Goal: Transaction & Acquisition: Purchase product/service

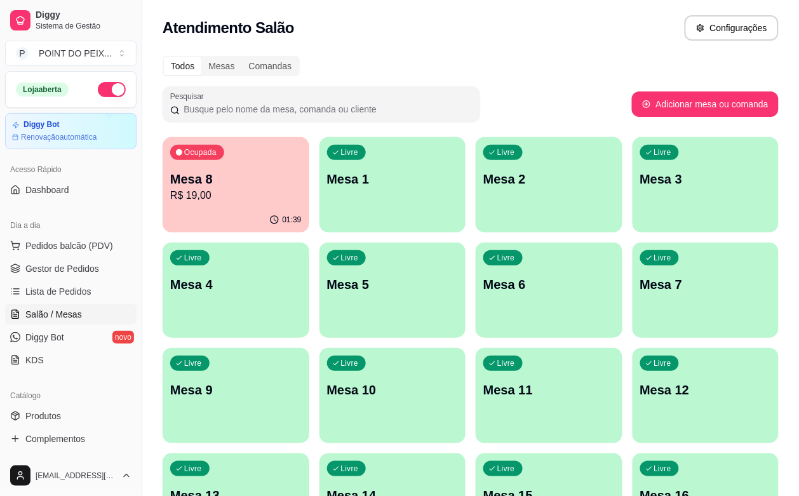
click at [302, 381] on p "Mesa 9" at bounding box center [236, 390] width 132 height 18
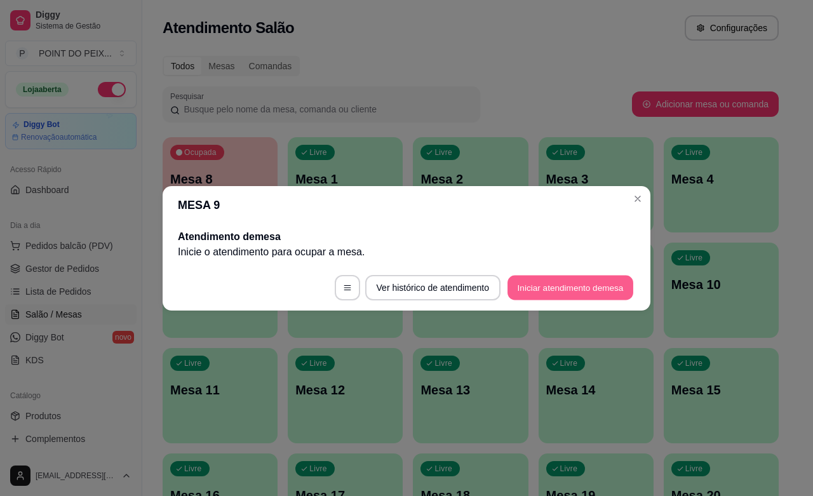
click at [594, 287] on button "Iniciar atendimento de mesa" at bounding box center [571, 287] width 126 height 25
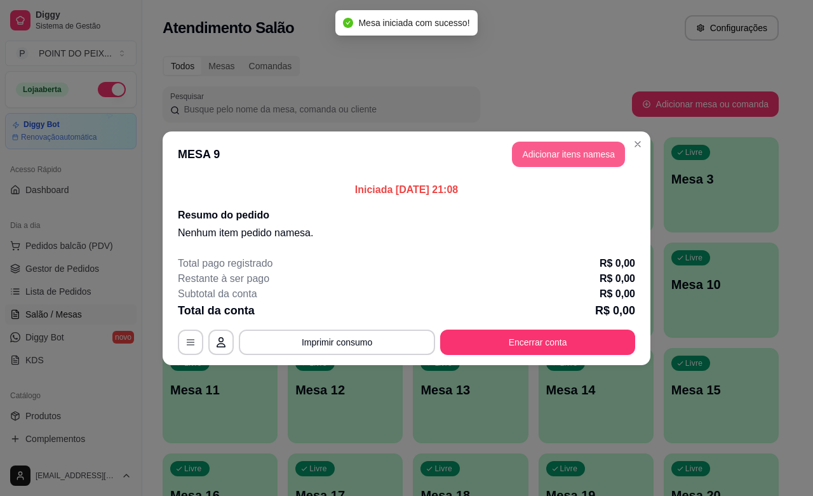
click at [561, 159] on button "Adicionar itens na mesa" at bounding box center [568, 154] width 113 height 25
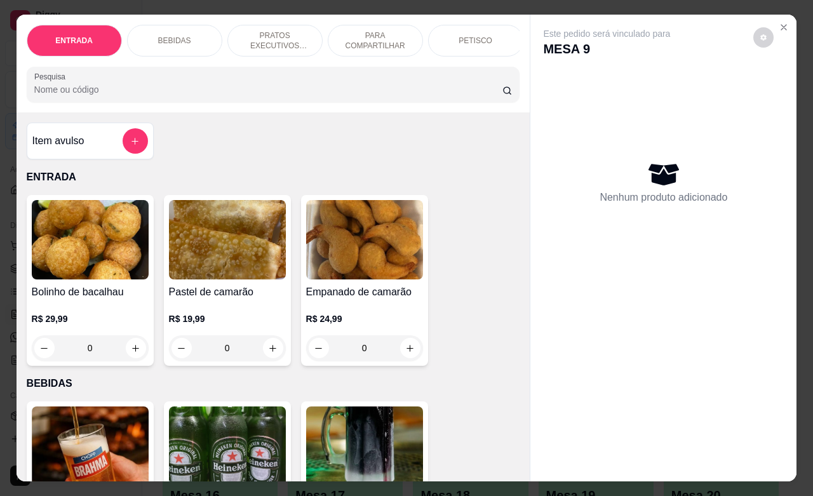
click at [459, 37] on p "PETISCO" at bounding box center [476, 41] width 34 height 10
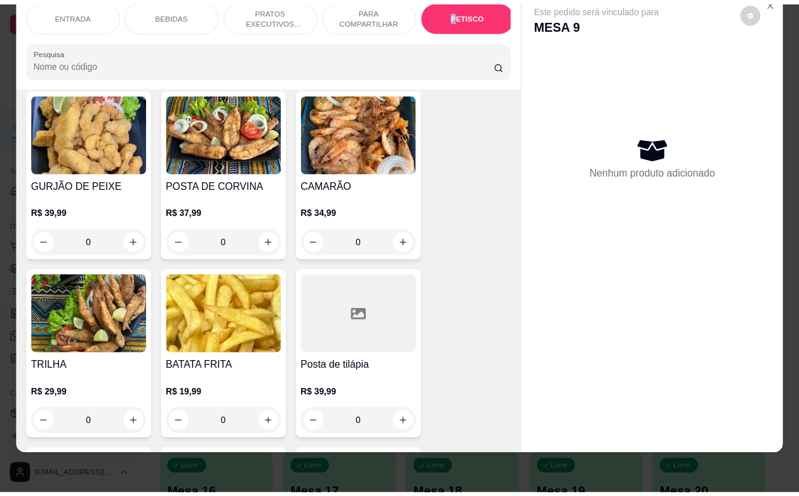
scroll to position [3126, 0]
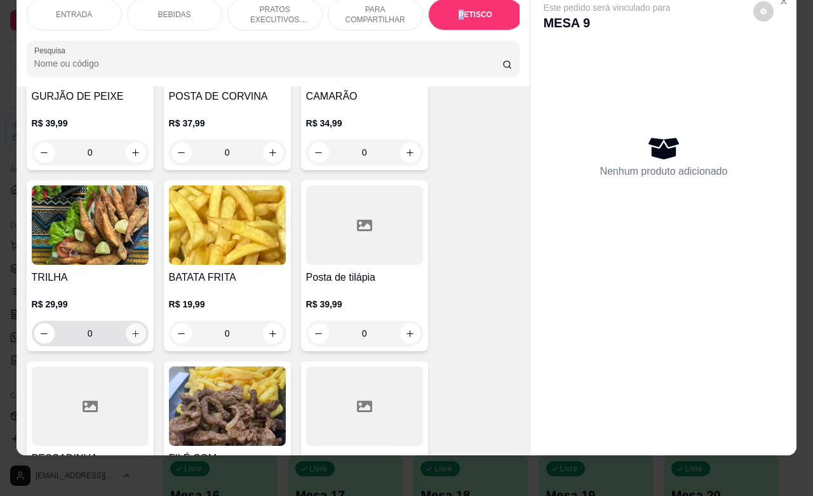
click at [128, 323] on button "increase-product-quantity" at bounding box center [136, 333] width 20 height 20
type input "1"
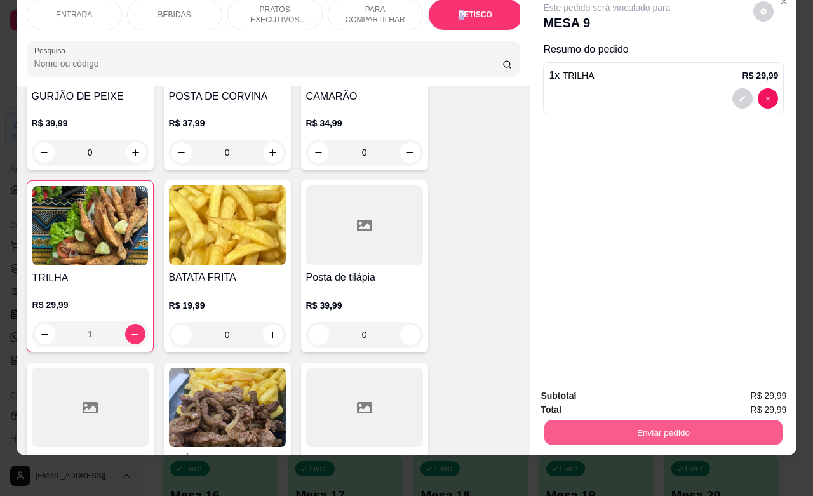
click at [671, 423] on button "Enviar pedido" at bounding box center [664, 432] width 238 height 25
click at [611, 391] on button "Não registrar e enviar pedido" at bounding box center [620, 388] width 128 height 24
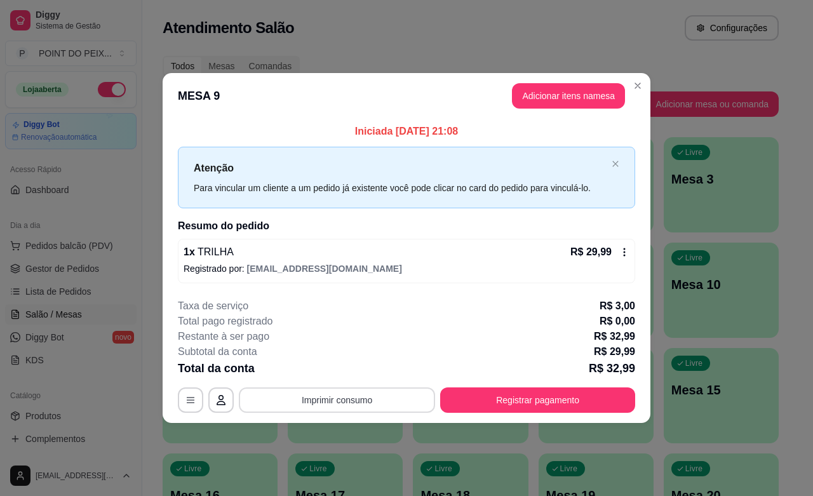
click at [393, 405] on button "Imprimir consumo" at bounding box center [337, 400] width 196 height 25
click at [351, 370] on button "IMPRESSORA" at bounding box center [341, 372] width 92 height 20
